Goal: Book appointment/travel/reservation

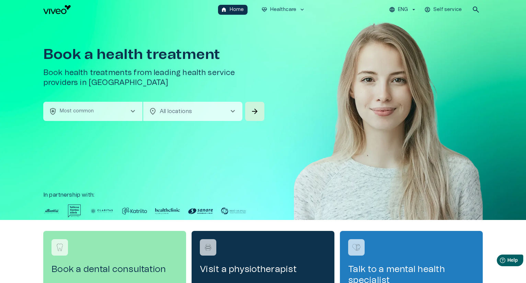
click at [403, 10] on p "ENG" at bounding box center [403, 9] width 10 height 7
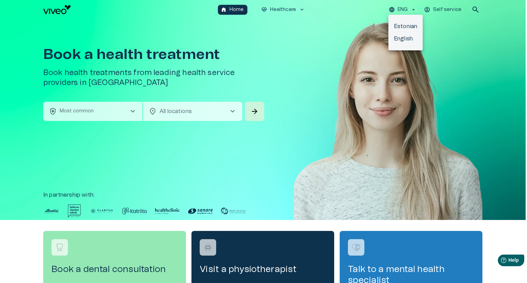
click at [437, 24] on div at bounding box center [263, 141] width 527 height 283
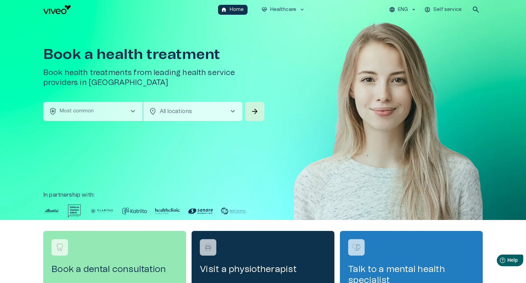
click at [293, 50] on div "Book a health treatment Book health treatments from leading health service prov…" at bounding box center [262, 119] width 439 height 201
click at [282, 50] on div "Book a health treatment Book health treatments from leading health service prov…" at bounding box center [262, 119] width 439 height 201
click at [476, 8] on span "search" at bounding box center [475, 9] width 8 height 8
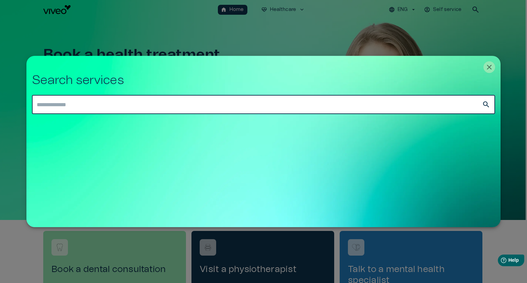
click at [272, 106] on input "text" at bounding box center [257, 104] width 450 height 19
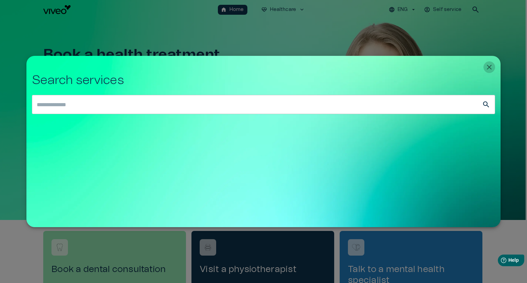
click at [488, 67] on icon "Close" at bounding box center [489, 67] width 5 height 5
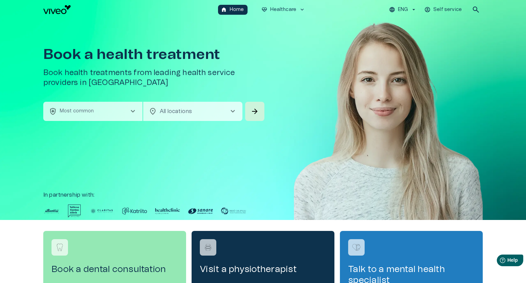
click at [291, 43] on div "Book a health treatment Book health treatments from leading health service prov…" at bounding box center [262, 119] width 439 height 201
click at [92, 109] on p "Most common" at bounding box center [77, 111] width 34 height 7
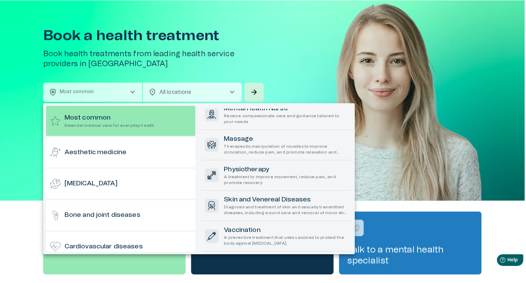
scroll to position [85, 0]
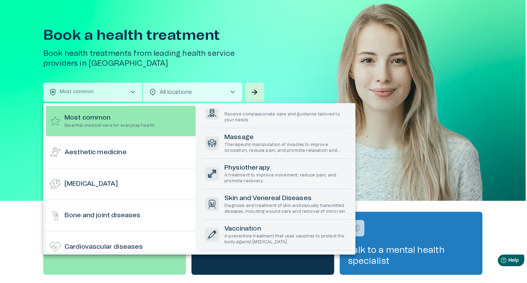
click at [197, 93] on div at bounding box center [263, 141] width 527 height 283
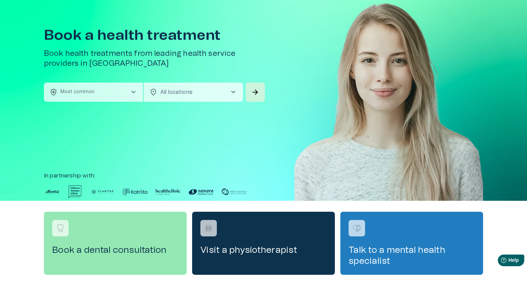
click at [197, 93] on body "We value your privacy We use cookies to enhance your browsing experience, serve…" at bounding box center [263, 122] width 527 height 283
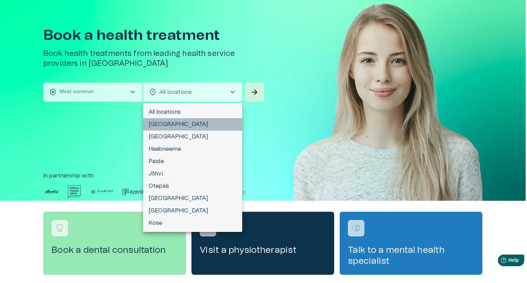
click at [161, 125] on li "[GEOGRAPHIC_DATA]" at bounding box center [192, 124] width 99 height 12
type input "**********"
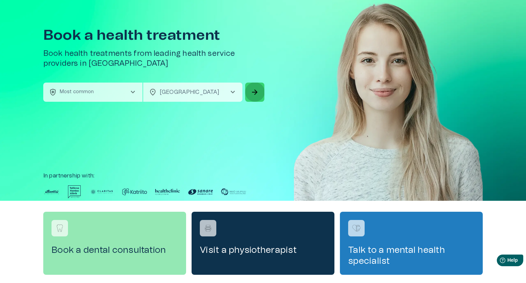
click at [255, 92] on span "arrow_forward" at bounding box center [254, 92] width 8 height 8
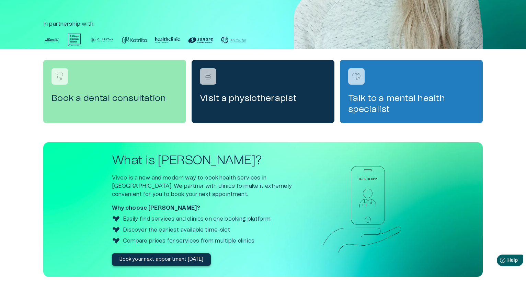
scroll to position [215, 0]
